Goal: Task Accomplishment & Management: Complete application form

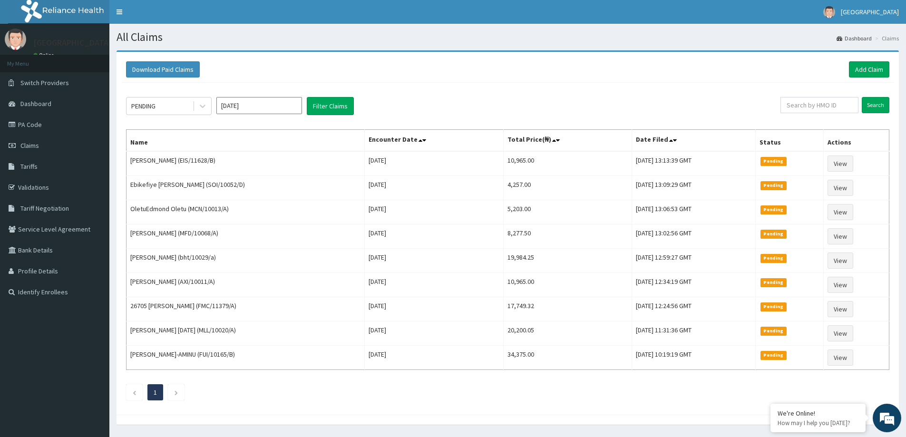
drag, startPoint x: 609, startPoint y: 81, endPoint x: 593, endPoint y: 89, distance: 18.3
click at [609, 81] on div "Download Paid Claims Add Claim" at bounding box center [507, 70] width 773 height 26
drag, startPoint x: 769, startPoint y: 58, endPoint x: 712, endPoint y: 109, distance: 76.5
click at [712, 109] on div "PENDING Oct 2025 Filter Claims" at bounding box center [453, 106] width 654 height 18
click at [866, 69] on link "Add Claim" at bounding box center [869, 69] width 40 height 16
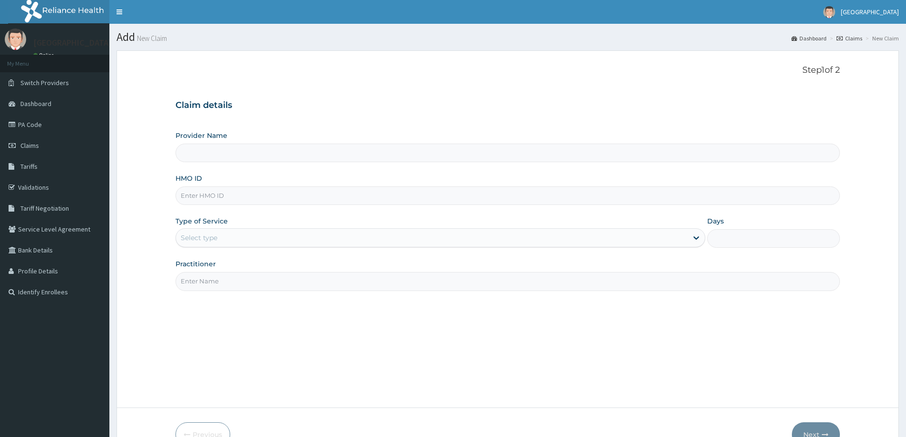
type input "[GEOGRAPHIC_DATA]"
